Goal: Transaction & Acquisition: Purchase product/service

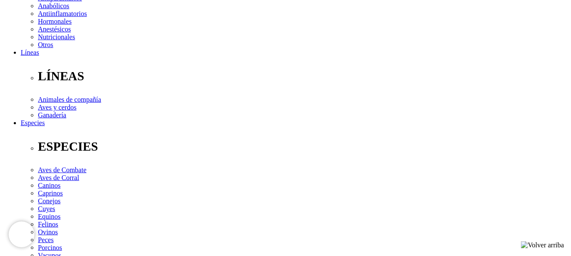
scroll to position [144, 0]
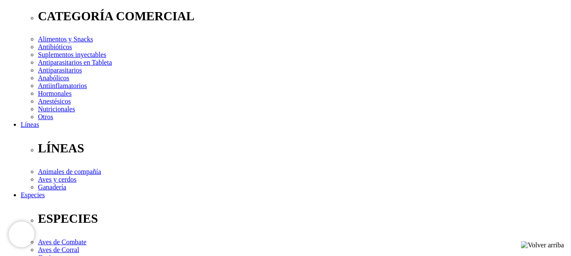
drag, startPoint x: 492, startPoint y: 72, endPoint x: 291, endPoint y: 72, distance: 201.7
copy p "Infusión antibiótica-antiinflamatoria para vacas en lactación"
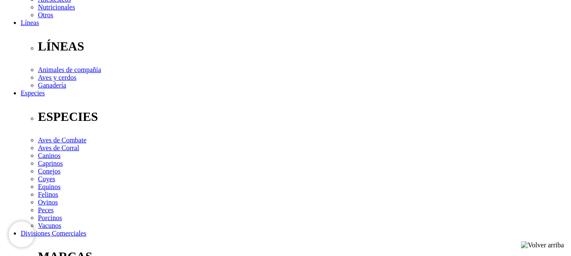
scroll to position [287, 0]
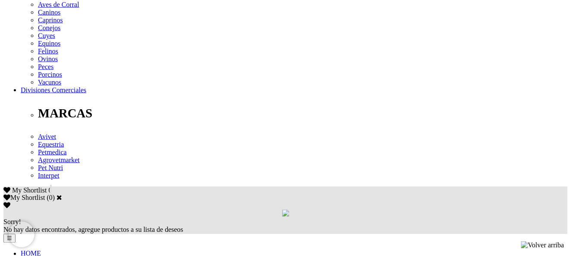
scroll to position [431, 0]
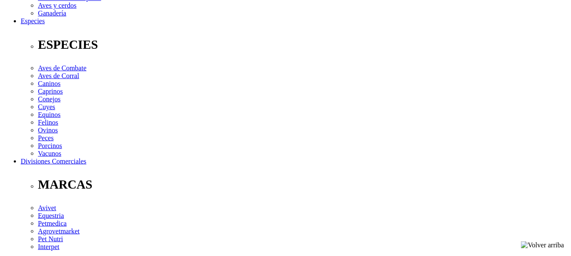
scroll to position [359, 0]
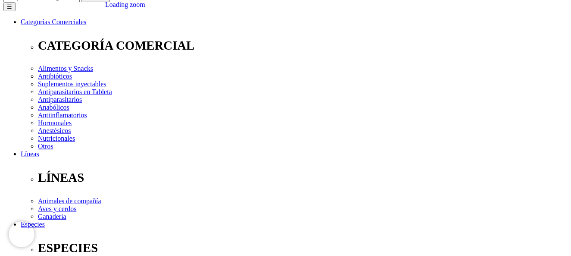
scroll to position [0, 0]
